Goal: Task Accomplishment & Management: Use online tool/utility

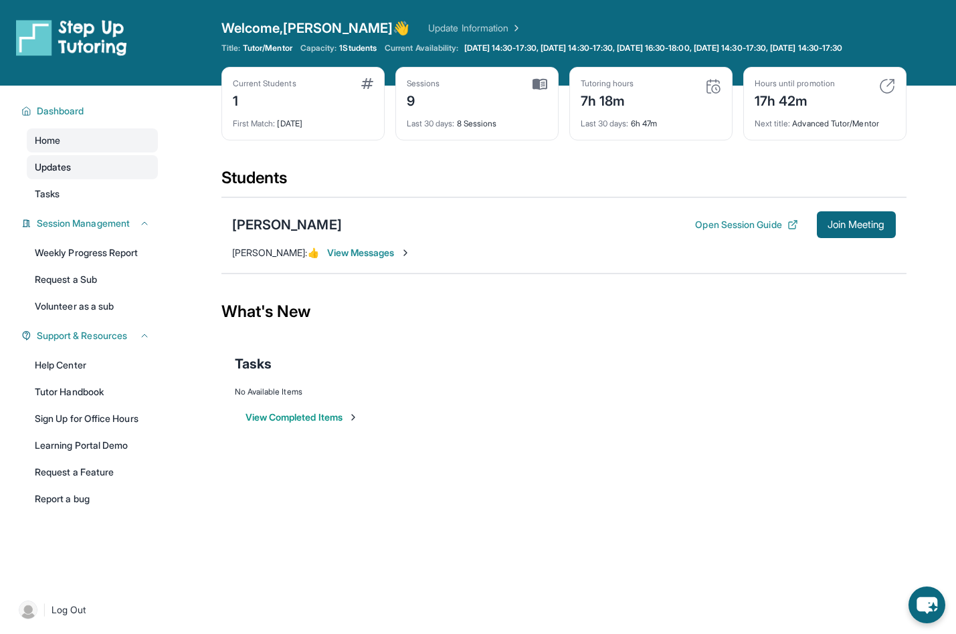
click at [108, 177] on link "Updates" at bounding box center [92, 167] width 131 height 24
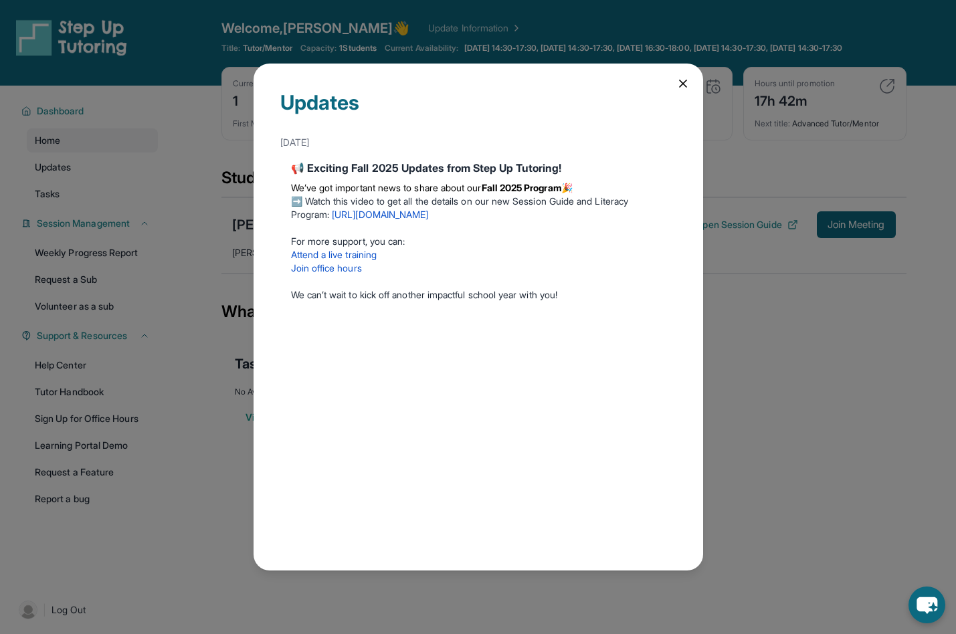
click at [681, 82] on icon at bounding box center [683, 83] width 7 height 7
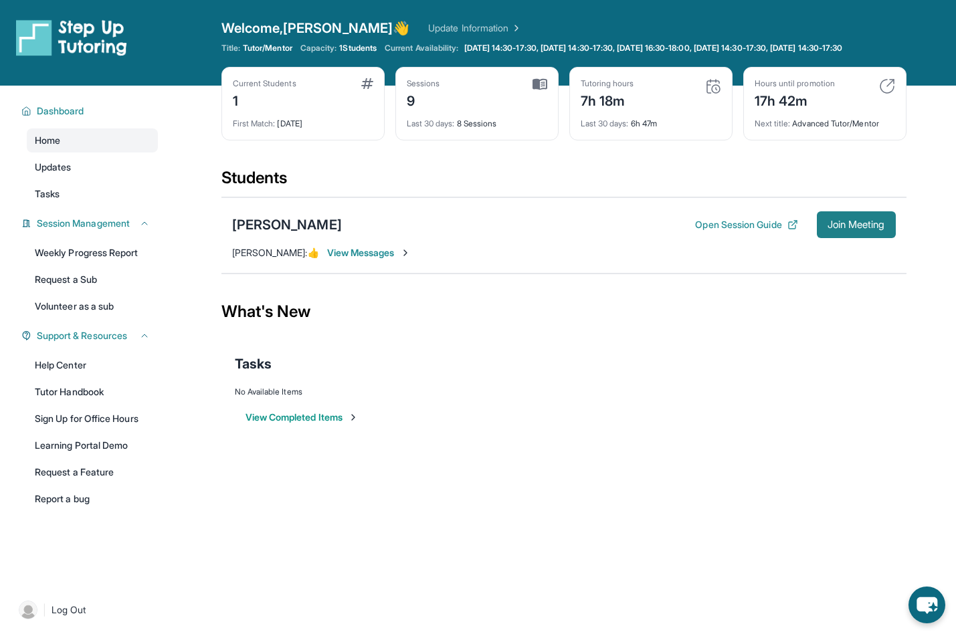
click at [860, 229] on span "Join Meeting" at bounding box center [856, 225] width 58 height 8
click at [843, 229] on span "Join Meeting" at bounding box center [856, 225] width 58 height 8
click at [755, 231] on button "Open Session Guide" at bounding box center [746, 224] width 102 height 13
click at [833, 229] on span "Join Meeting" at bounding box center [856, 225] width 58 height 8
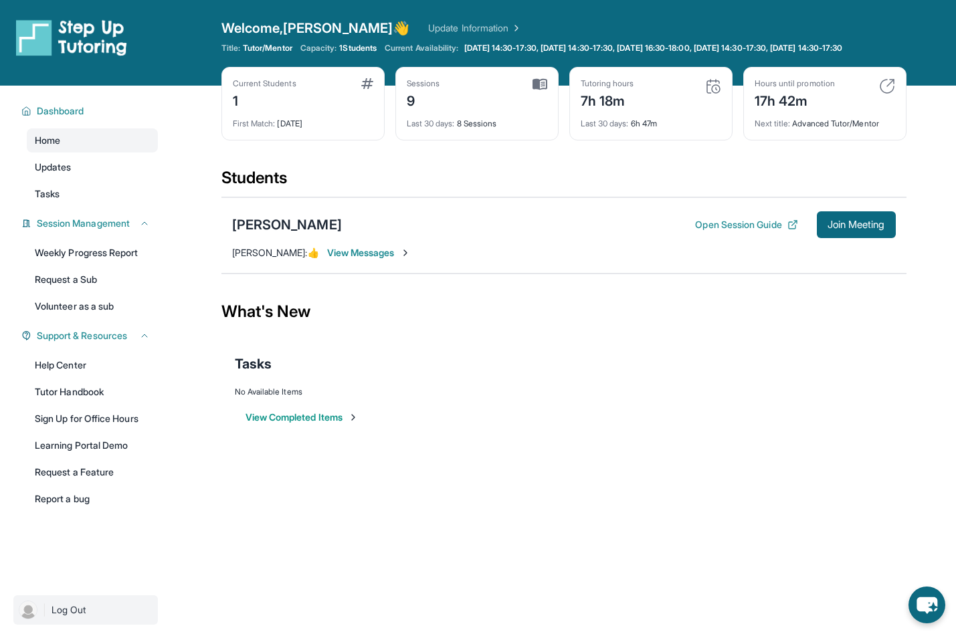
click at [61, 617] on span "Log Out" at bounding box center [69, 609] width 35 height 13
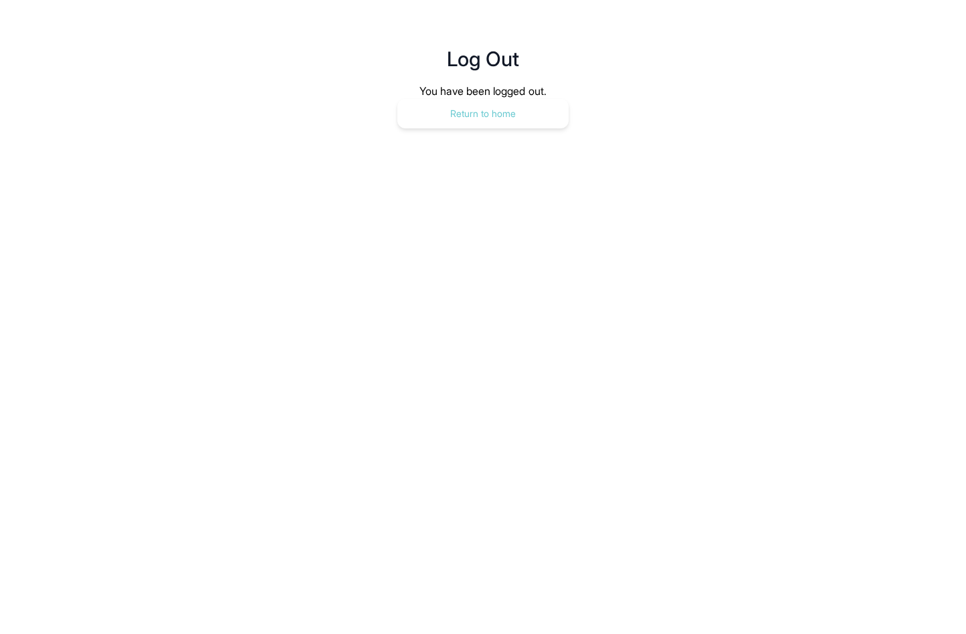
click at [471, 108] on button "Return to home" at bounding box center [482, 113] width 171 height 29
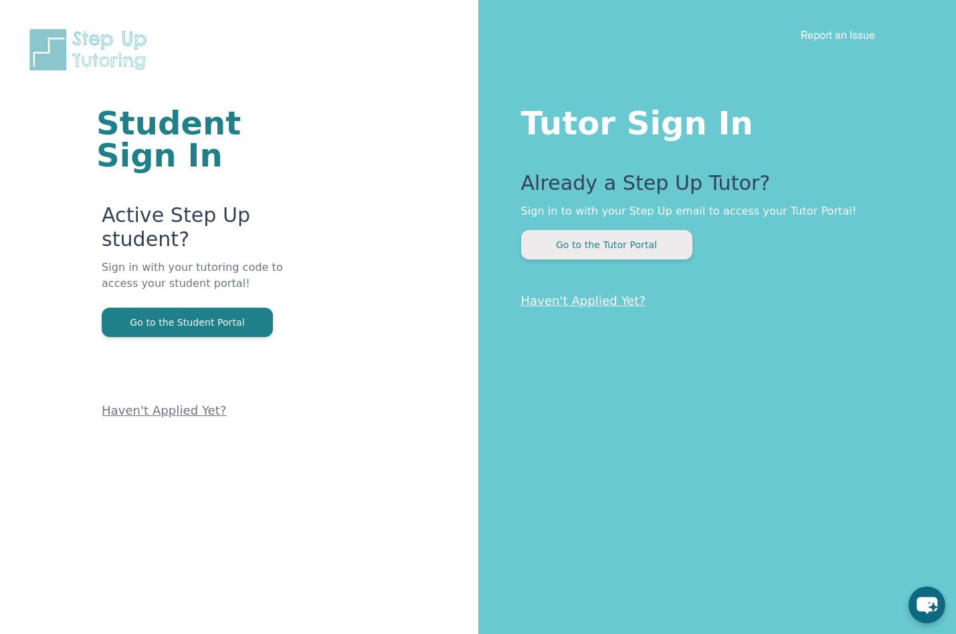
click at [611, 241] on button "Go to the Tutor Portal" at bounding box center [606, 244] width 171 height 29
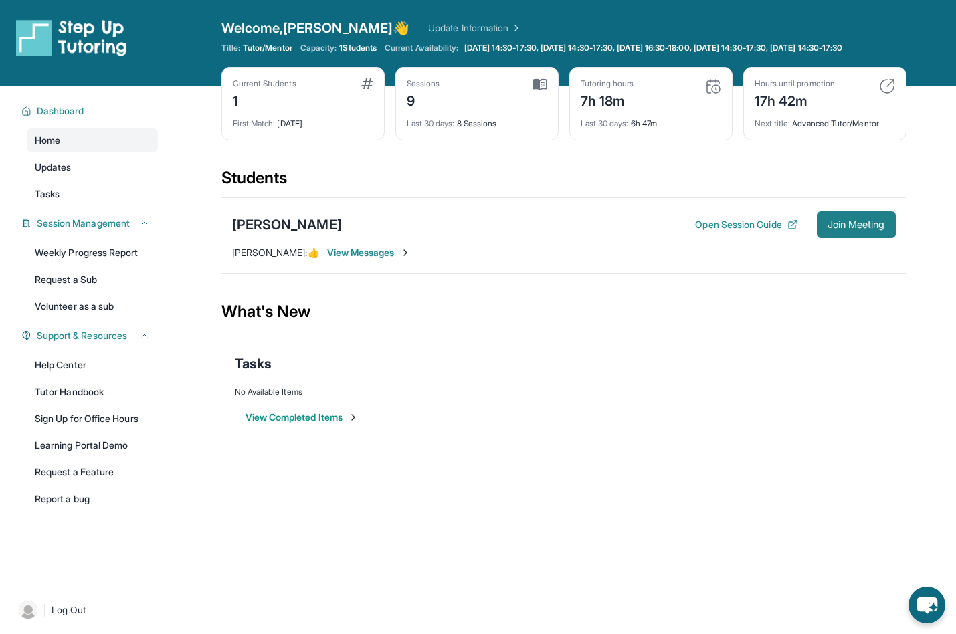
click at [847, 229] on span "Join Meeting" at bounding box center [856, 225] width 58 height 8
click at [31, 617] on img at bounding box center [28, 610] width 19 height 19
